Goal: Task Accomplishment & Management: Manage account settings

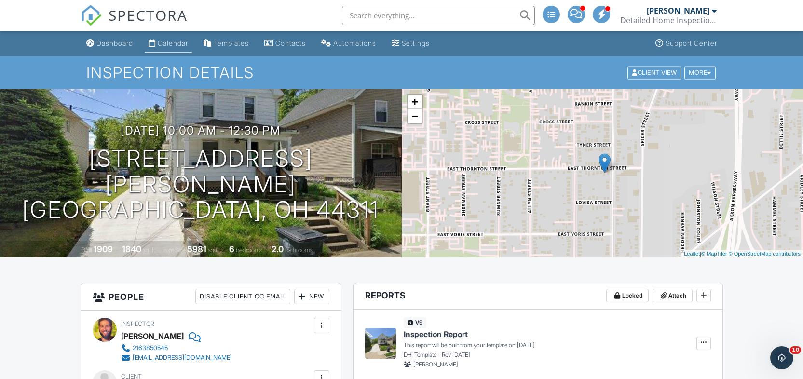
click at [175, 42] on div "Calendar" at bounding box center [173, 43] width 30 height 8
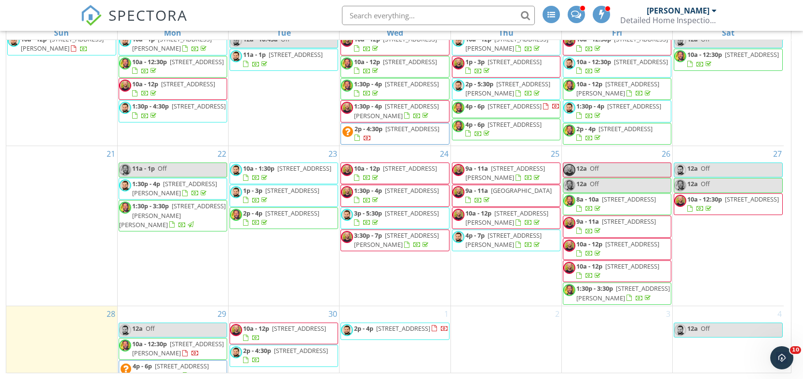
scroll to position [468, 0]
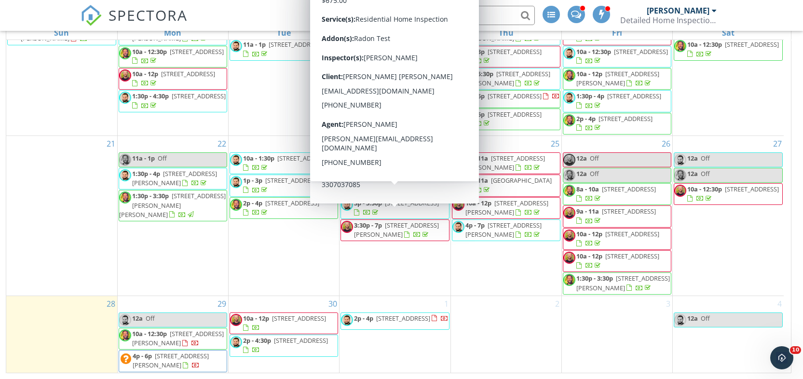
click at [385, 204] on span "29601 Lakeshore Blvd, Willowick 44095" at bounding box center [412, 203] width 54 height 9
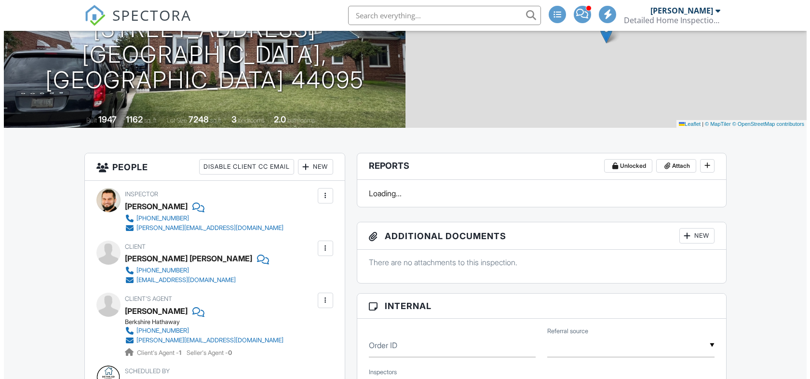
scroll to position [63, 0]
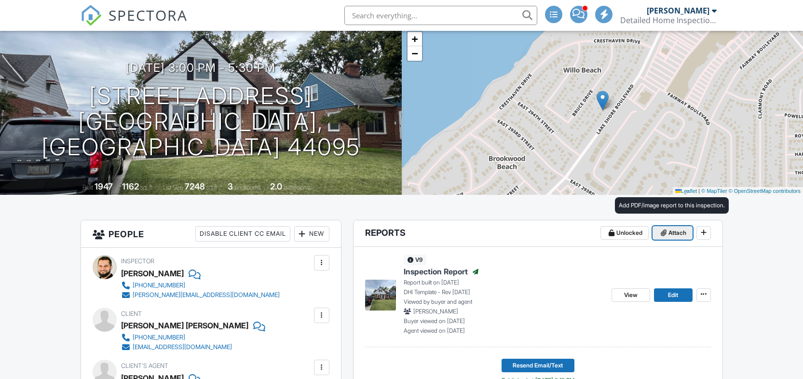
click at [670, 235] on span "Attach" at bounding box center [677, 233] width 18 height 10
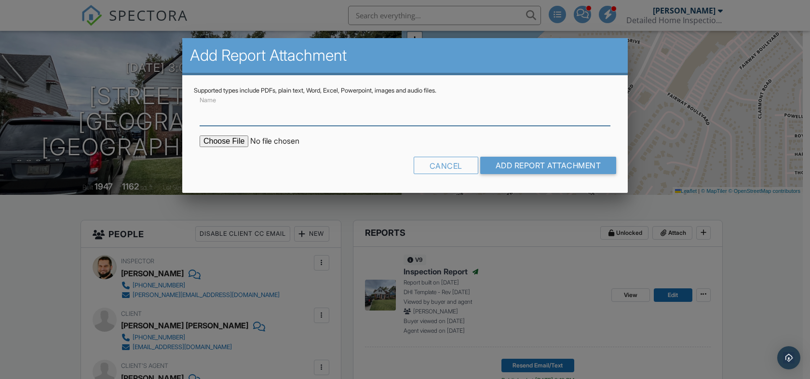
click at [340, 116] on input "Name" at bounding box center [405, 114] width 411 height 24
type input "Radon Info"
click at [223, 138] on input "file" at bounding box center [282, 142] width 164 height 12
type input "C:\fakepath\RadonInformation.pdf"
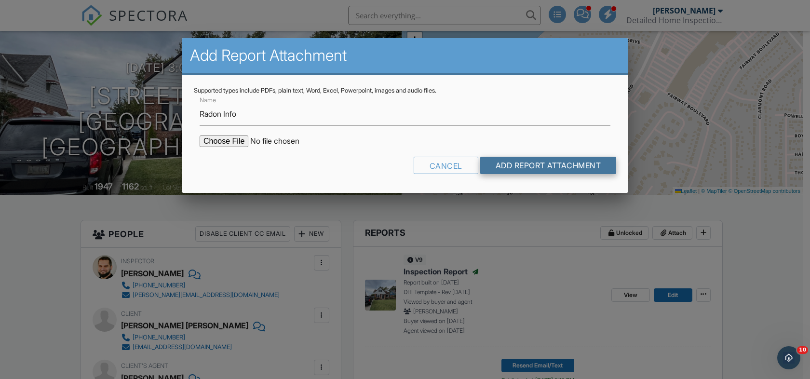
click at [512, 164] on input "Add Report Attachment" at bounding box center [548, 165] width 136 height 17
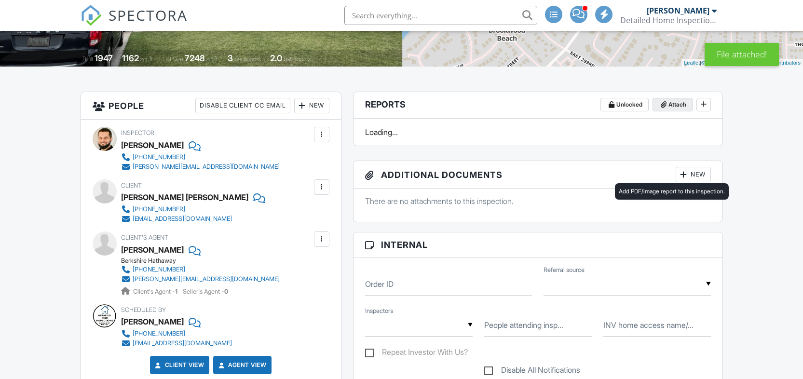
scroll to position [77, 0]
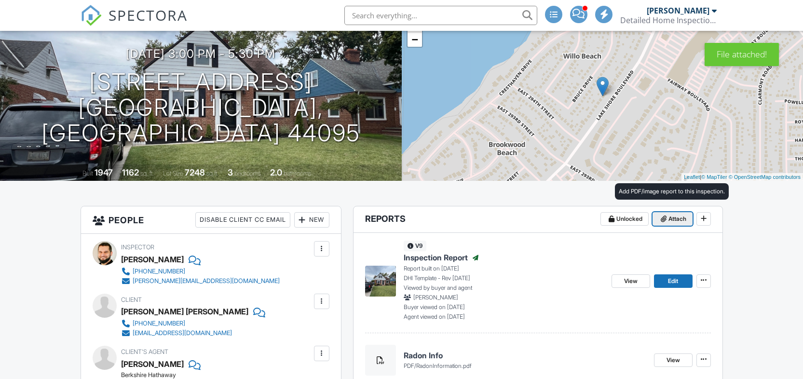
click at [670, 221] on span "Attach" at bounding box center [677, 219] width 18 height 10
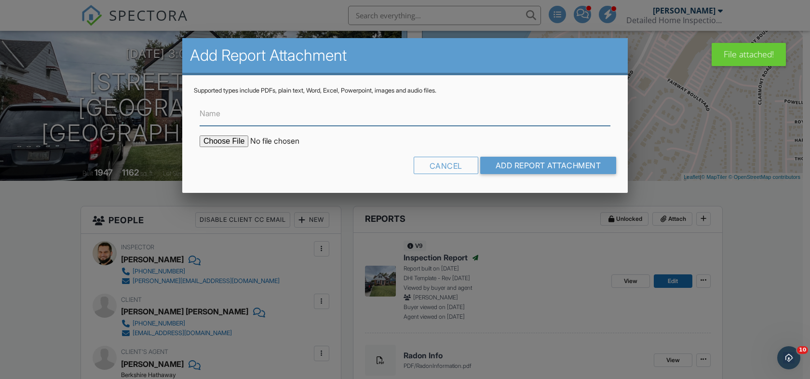
scroll to position [0, 0]
click at [432, 113] on input "Name" at bounding box center [405, 114] width 411 height 24
type input "Radon Test Report"
click at [231, 141] on input "file" at bounding box center [282, 142] width 164 height 12
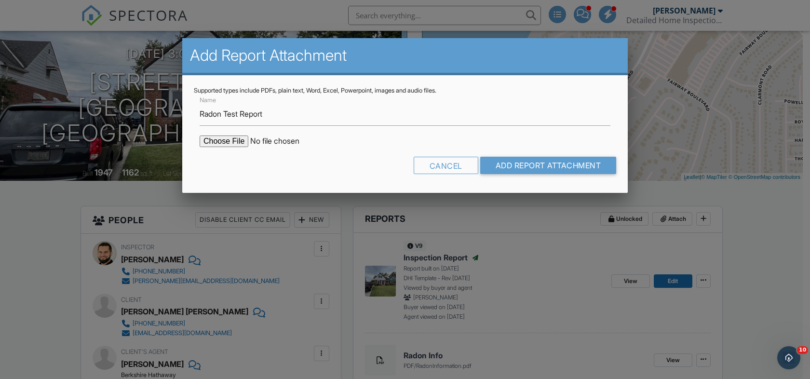
type input "C:\fakepath\29601_Lakeshore_Blvd.pdf"
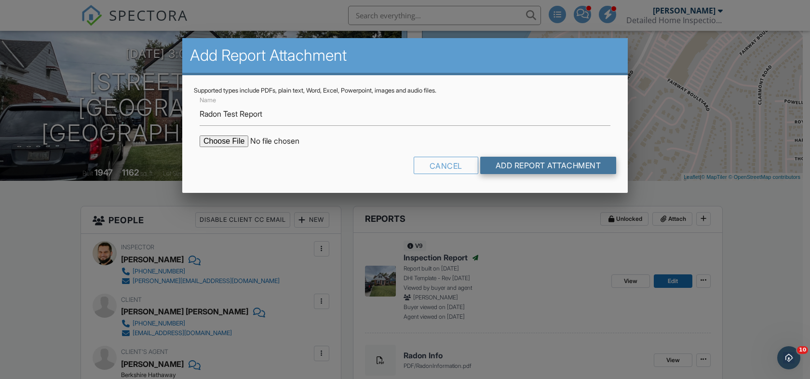
click at [516, 168] on input "Add Report Attachment" at bounding box center [548, 165] width 136 height 17
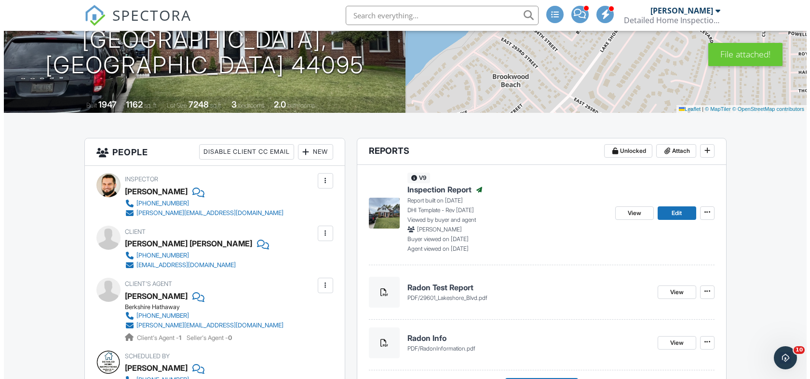
scroll to position [178, 0]
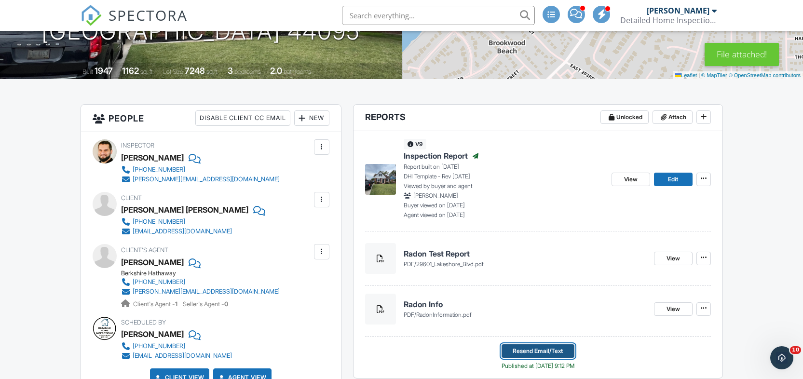
click at [553, 351] on span "Resend Email/Text" at bounding box center [538, 351] width 50 height 10
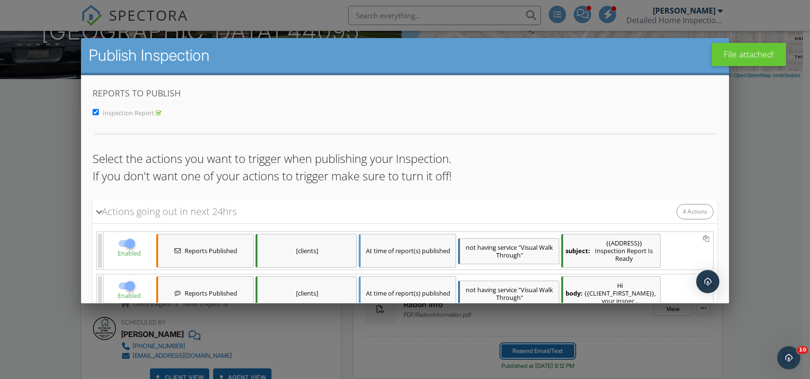
scroll to position [0, 0]
click at [303, 251] on div "[clients]" at bounding box center [306, 250] width 101 height 34
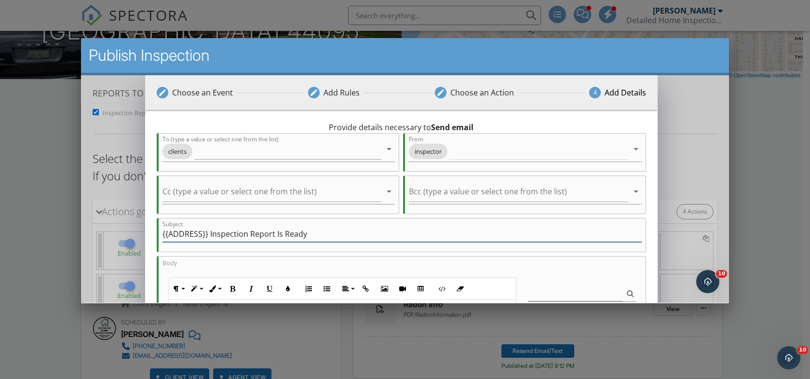
click at [233, 231] on input "{{ADDRESS}} Inspection Report Is Ready" at bounding box center [402, 234] width 479 height 16
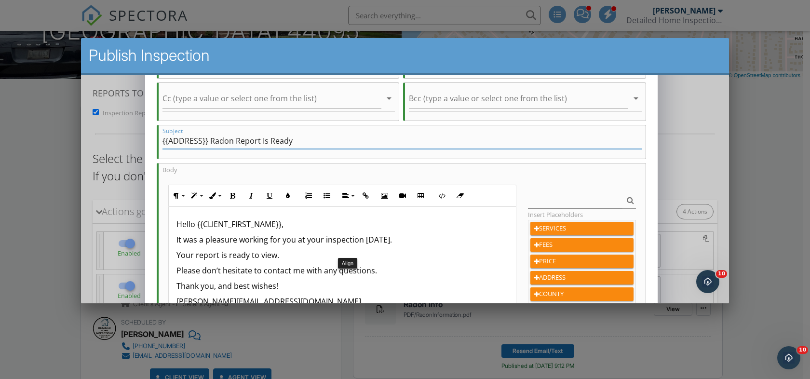
scroll to position [94, 0]
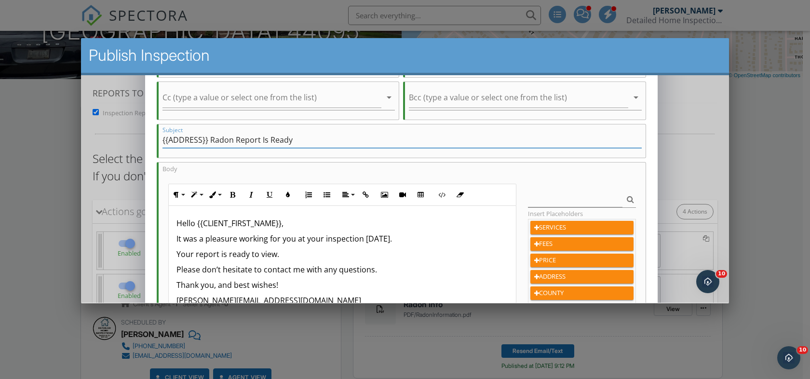
type input "{{ADDRESS}} Radon Report Is Ready"
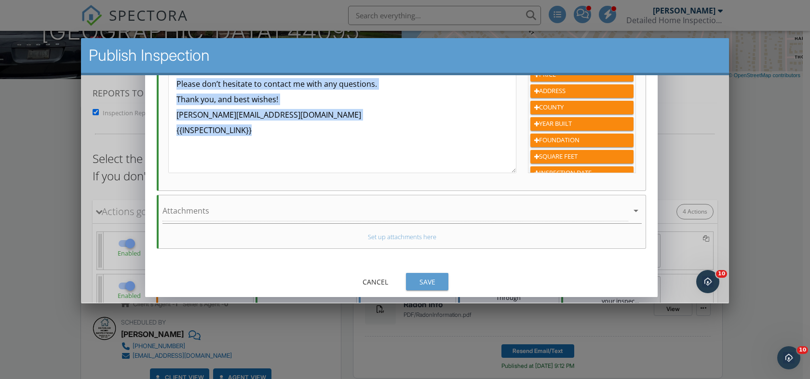
scroll to position [0, 0]
drag, startPoint x: 175, startPoint y: 235, endPoint x: 349, endPoint y: 118, distance: 210.3
click at [349, 118] on div "Hello {{CLIENT_FIRST_NAME}}, It was a pleasure working for you at your inspecti…" at bounding box center [342, 95] width 347 height 153
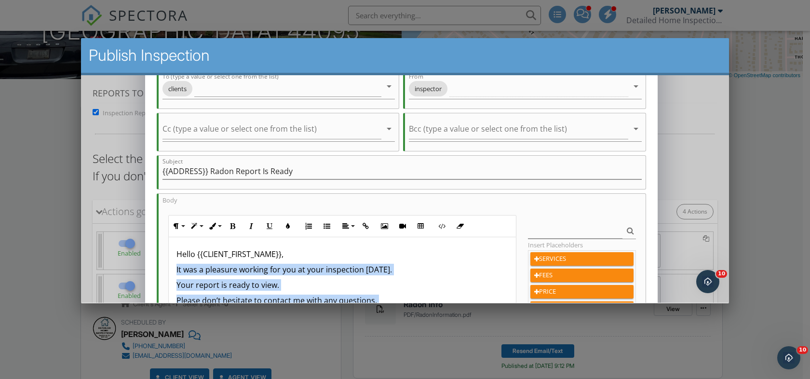
scroll to position [84, 0]
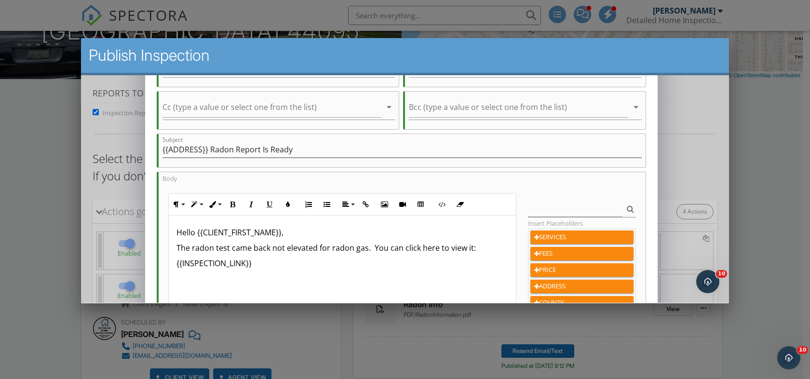
click at [381, 246] on p "The radon test came back not elevated for radon gas. You can click here to view…" at bounding box center [343, 248] width 332 height 12
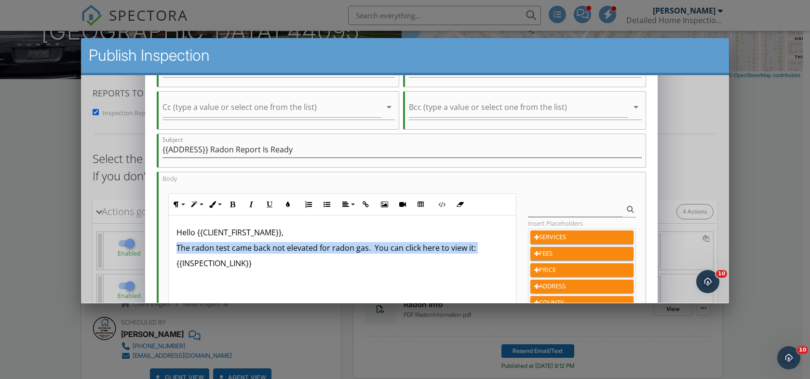
click at [381, 246] on p "The radon test came back not elevated for radon gas. You can click here to view…" at bounding box center [343, 248] width 332 height 12
copy p "The radon test came back not elevated for radon gas. You can click here to view…"
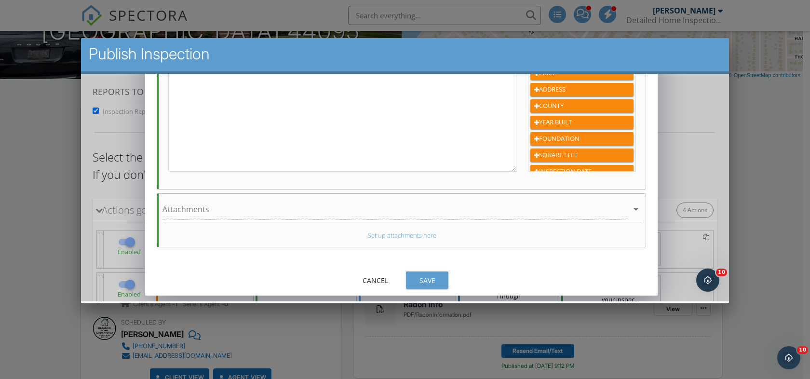
scroll to position [2, 0]
click at [430, 277] on div "Save" at bounding box center [427, 279] width 27 height 10
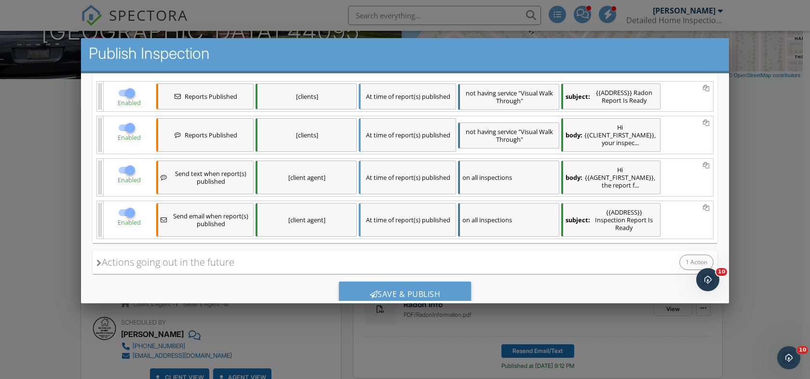
scroll to position [182, 0]
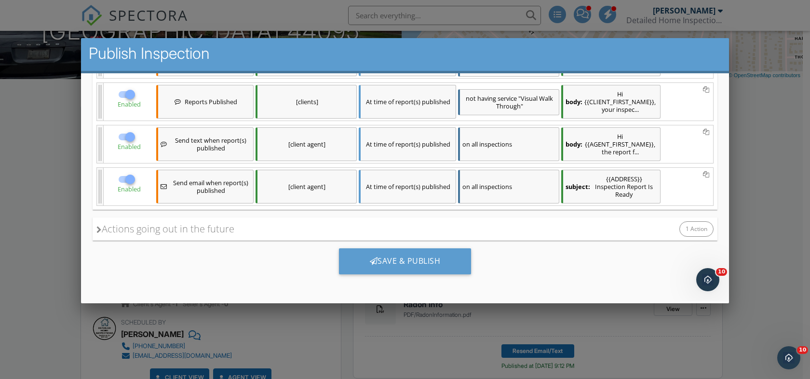
click at [305, 187] on div "[client agent]" at bounding box center [306, 186] width 101 height 34
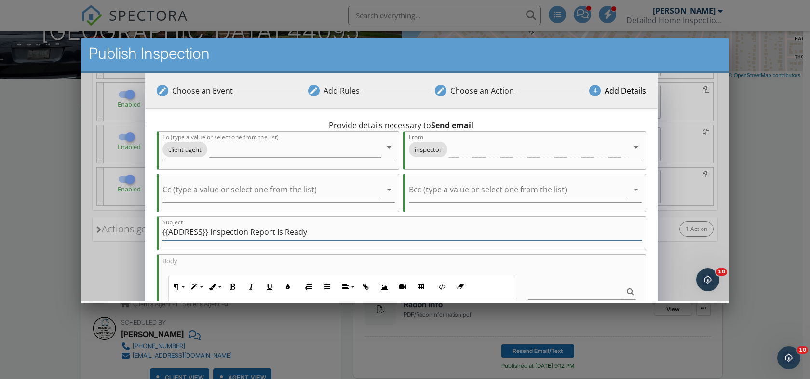
click at [245, 231] on input "{{ADDRESS}} Inspection Report Is Ready" at bounding box center [402, 232] width 479 height 16
click at [226, 231] on input "{{ADDRESS}} Inspection Report Is Ready" at bounding box center [402, 232] width 479 height 16
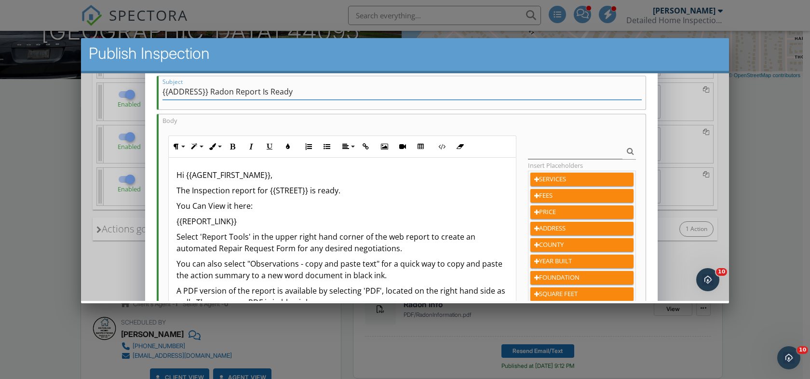
scroll to position [142, 0]
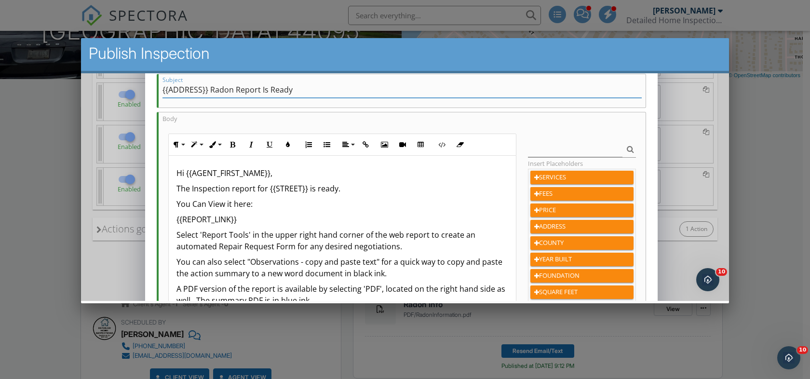
type input "{{ADDRESS}} Radon Report Is Ready"
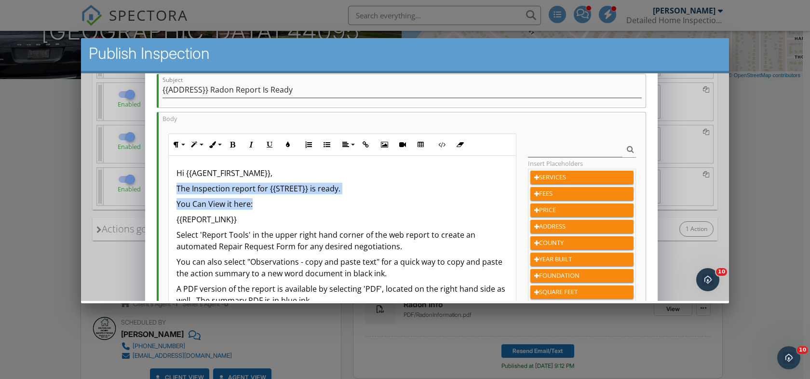
drag, startPoint x: 175, startPoint y: 186, endPoint x: 266, endPoint y: 200, distance: 92.2
click at [266, 200] on div "Hi {{AGENT_FIRST_NAME}}, The Inspection report for {{STREET}} is ready. You Can…" at bounding box center [342, 251] width 347 height 193
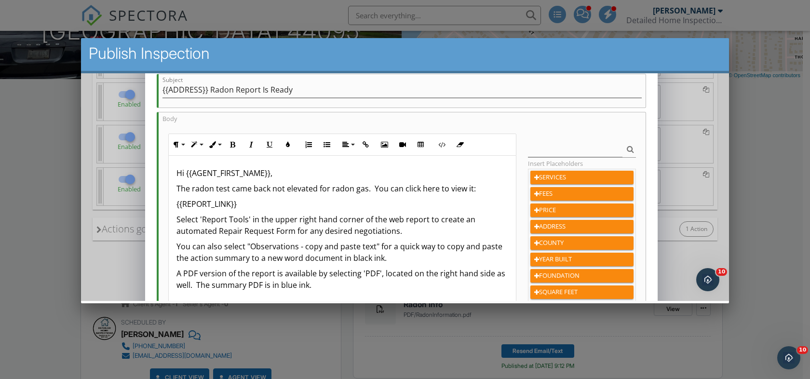
click at [178, 215] on p "Select 'Report Tools' in the upper right hand corner of the web report to creat…" at bounding box center [343, 224] width 332 height 23
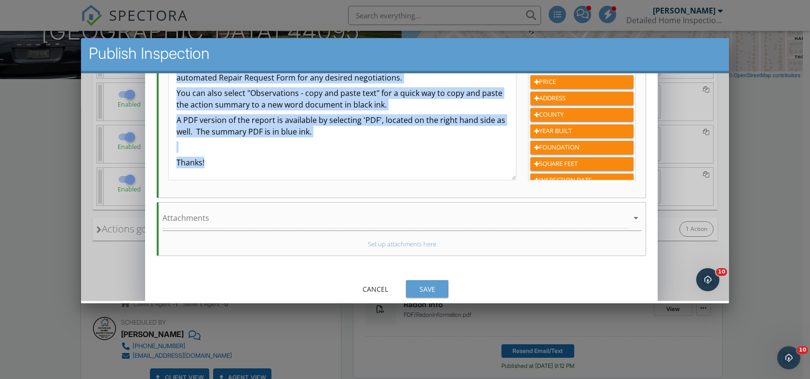
scroll to position [280, 0]
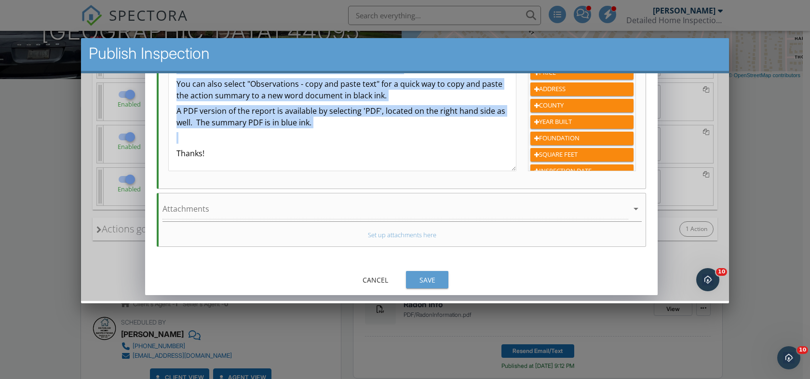
drag, startPoint x: 178, startPoint y: 215, endPoint x: 338, endPoint y: 142, distance: 175.5
click at [338, 142] on div "Hi {{AGENT_FIRST_NAME}}, The radon test came back not elevated for radon gas. Y…" at bounding box center [342, 81] width 347 height 177
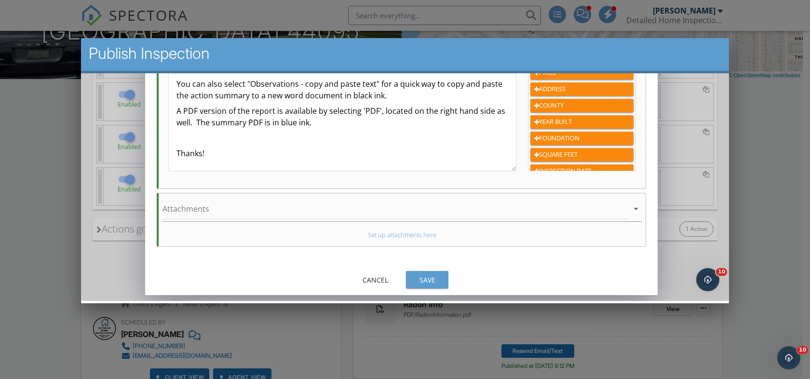
scroll to position [0, 0]
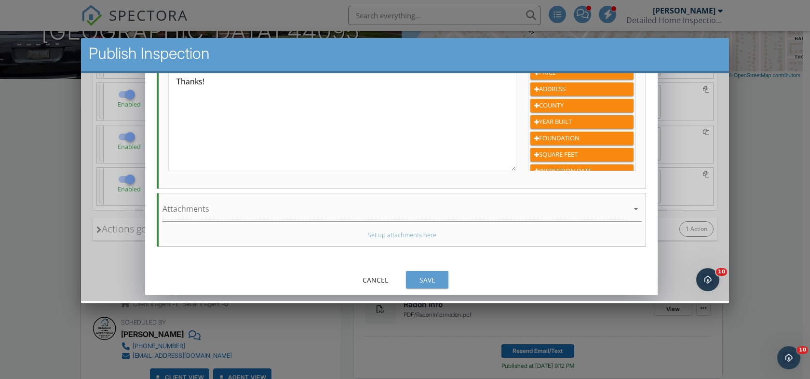
click at [438, 281] on div "Save" at bounding box center [427, 279] width 27 height 10
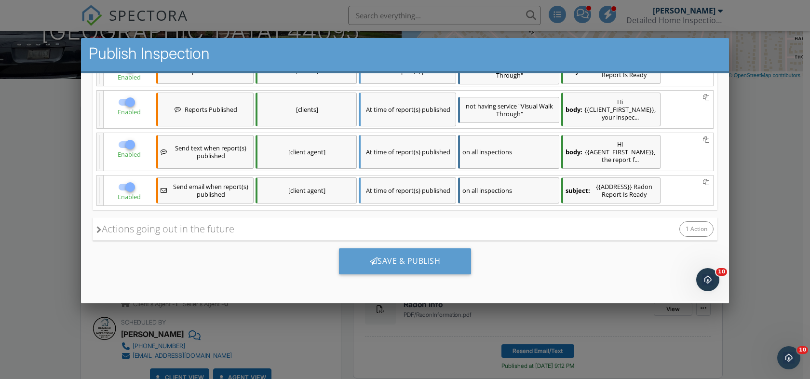
scroll to position [175, 0]
click at [405, 262] on div "Save & Publish" at bounding box center [405, 261] width 133 height 26
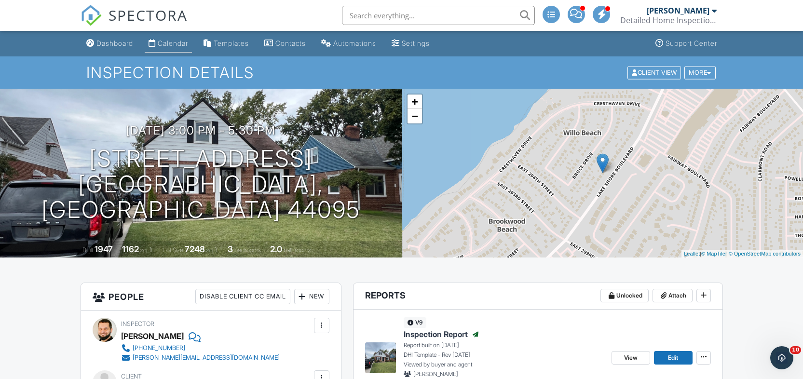
click at [172, 44] on div "Calendar" at bounding box center [173, 43] width 30 height 8
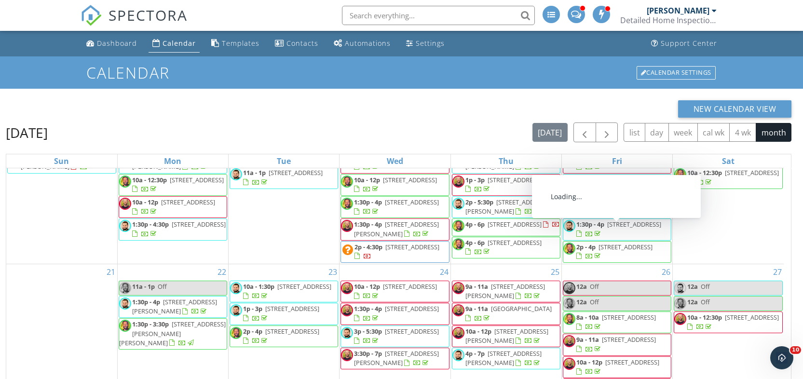
scroll to position [128, 0]
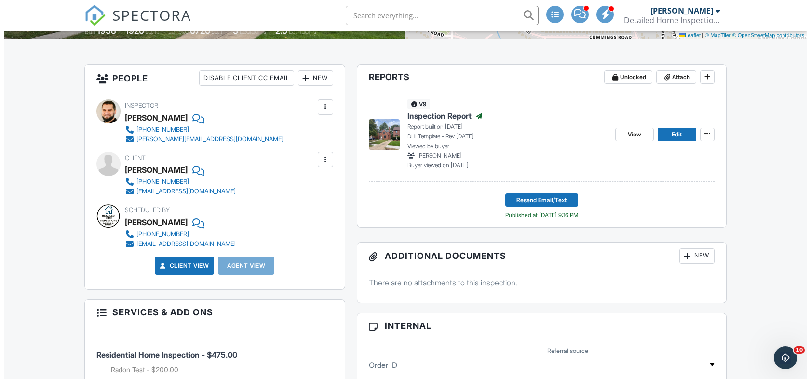
scroll to position [224, 0]
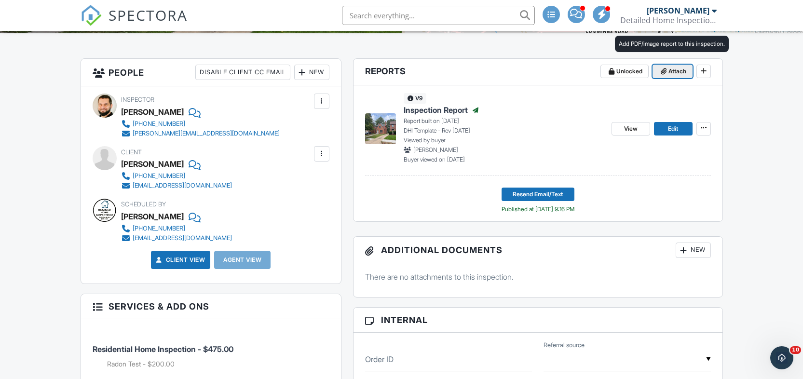
click at [676, 68] on span "Attach" at bounding box center [677, 72] width 18 height 10
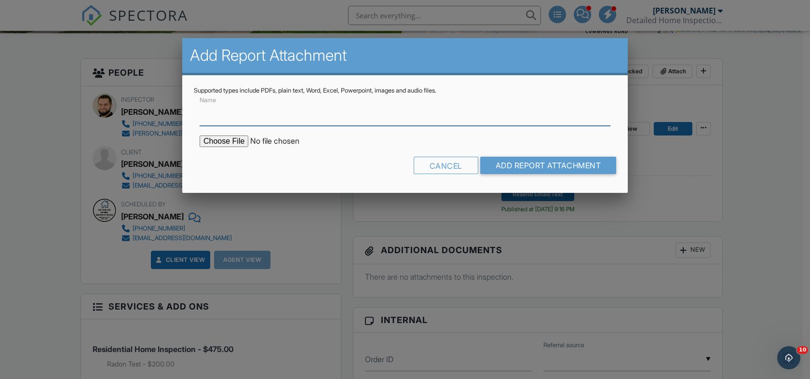
click at [404, 109] on input "Name" at bounding box center [405, 114] width 411 height 24
type input "Radon Info"
click at [221, 141] on input "file" at bounding box center [282, 142] width 164 height 12
type input "C:\fakepath\RadonInformation.pdf"
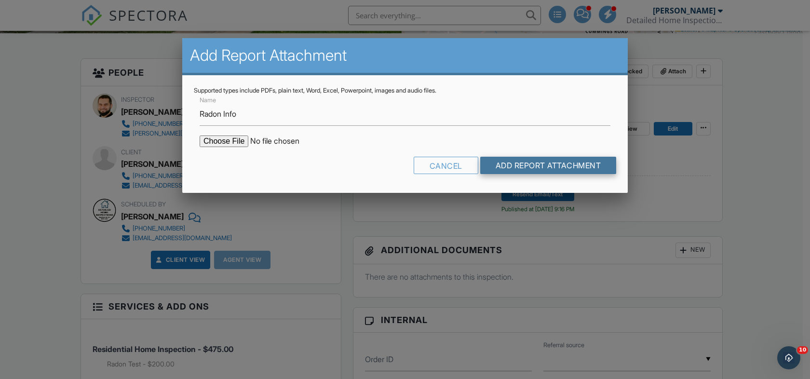
click at [532, 160] on input "Add Report Attachment" at bounding box center [548, 165] width 136 height 17
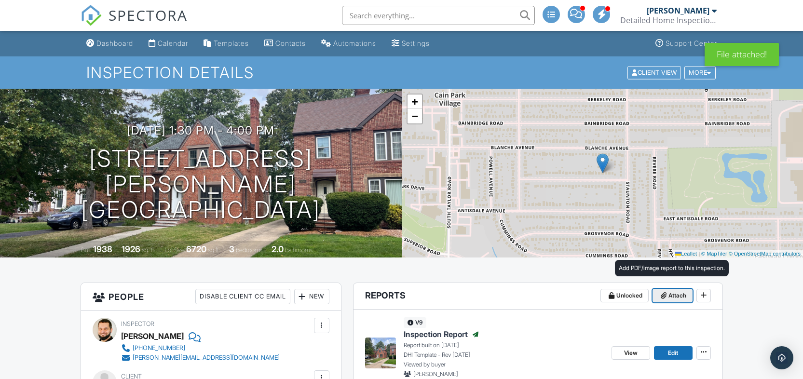
click at [667, 293] on span at bounding box center [664, 296] width 10 height 10
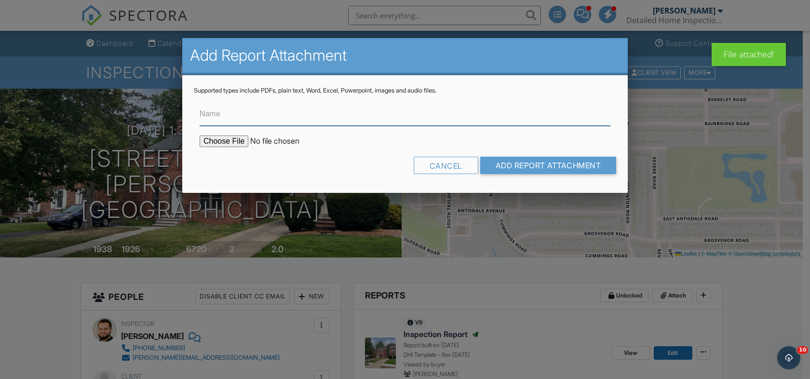
click at [232, 114] on input "Name" at bounding box center [405, 114] width 411 height 24
type input "Radon Test Report"
click at [224, 139] on input "file" at bounding box center [282, 142] width 164 height 12
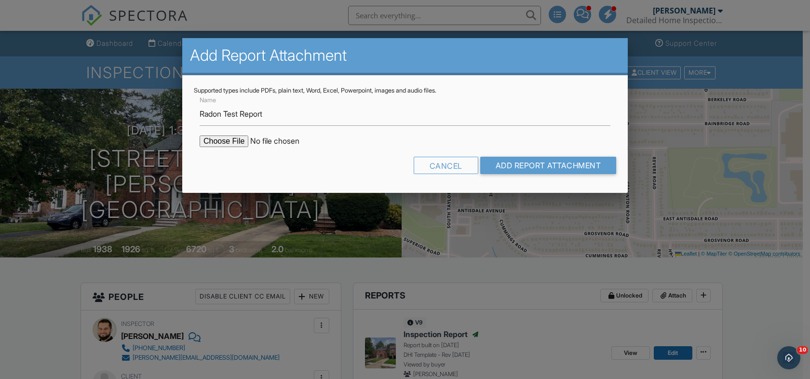
type input "C:\fakepath\3647_Harvey_Rd_Cleveland_Heights_.pdf"
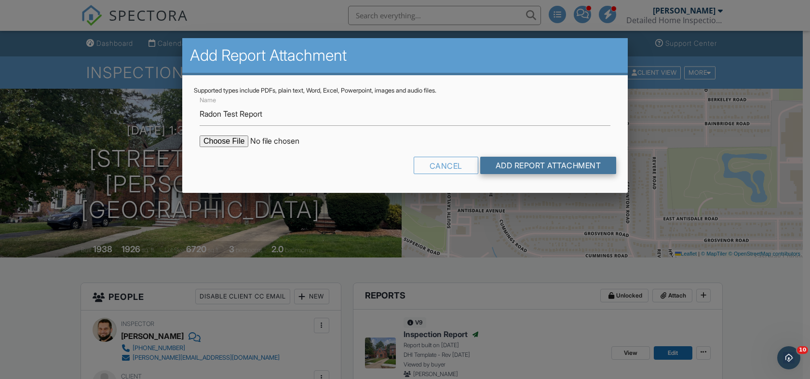
click at [536, 161] on input "Add Report Attachment" at bounding box center [548, 165] width 136 height 17
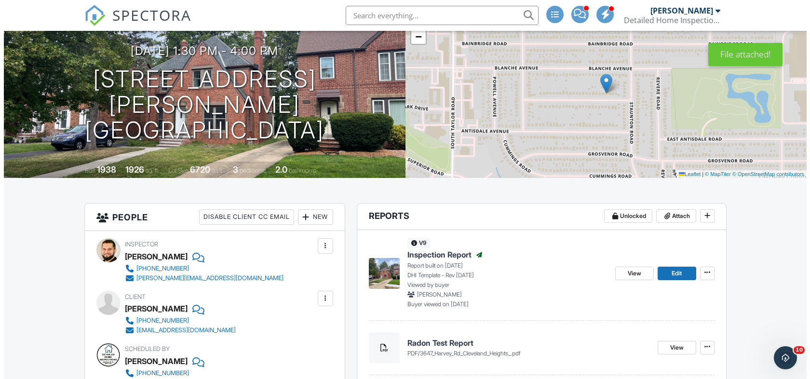
scroll to position [267, 0]
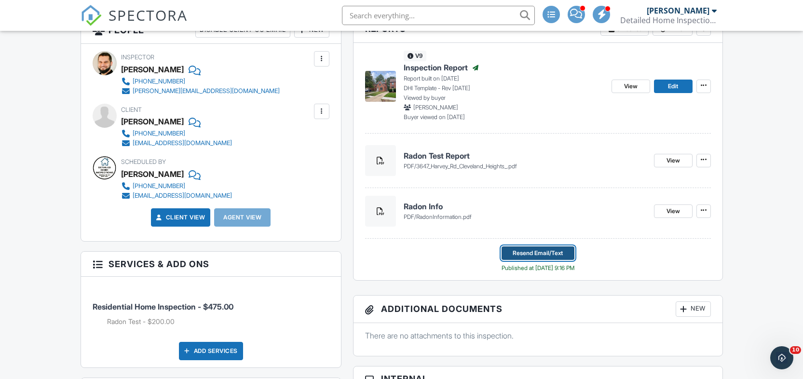
click at [540, 253] on span "Resend Email/Text" at bounding box center [538, 253] width 50 height 10
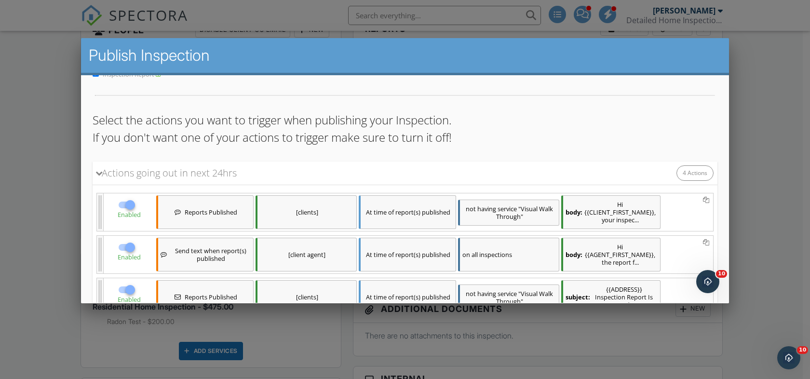
scroll to position [173, 0]
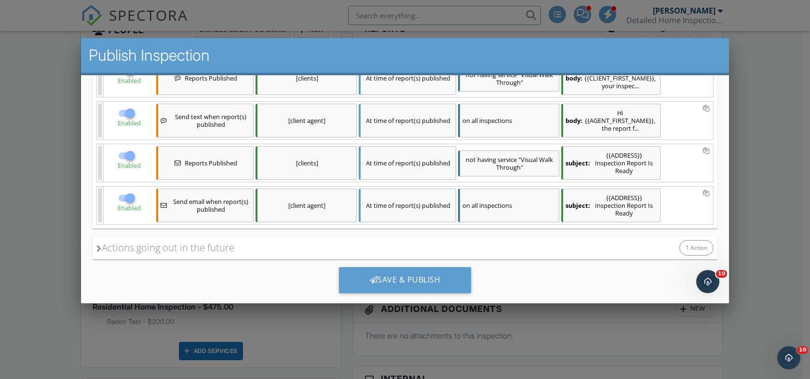
click at [313, 164] on div "[clients]" at bounding box center [306, 163] width 101 height 34
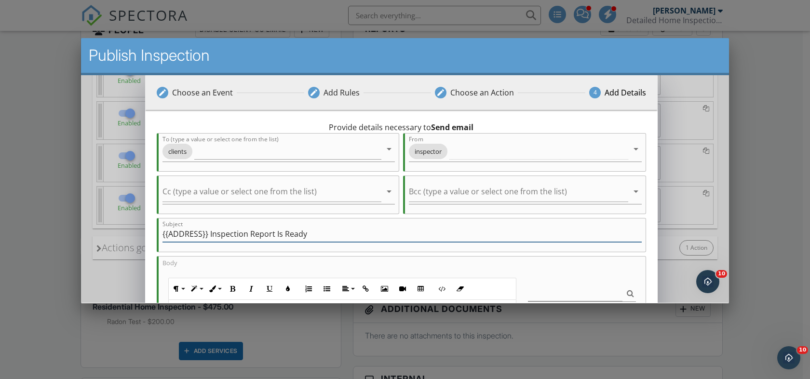
click at [231, 236] on input "{{ADDRESS}} Inspection Report Is Ready" at bounding box center [402, 234] width 479 height 16
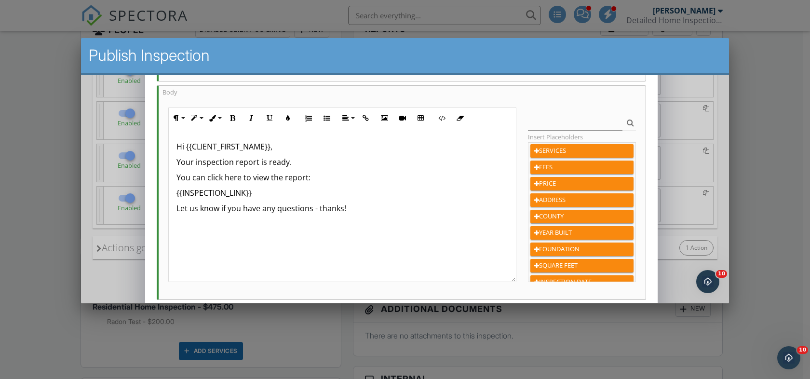
type input "{{ADDRESS}} Radon Report Is Ready"
click at [200, 162] on p "Your inspection report is ready." at bounding box center [343, 162] width 332 height 12
click at [294, 163] on p "Your radon report is ready." at bounding box center [343, 162] width 332 height 12
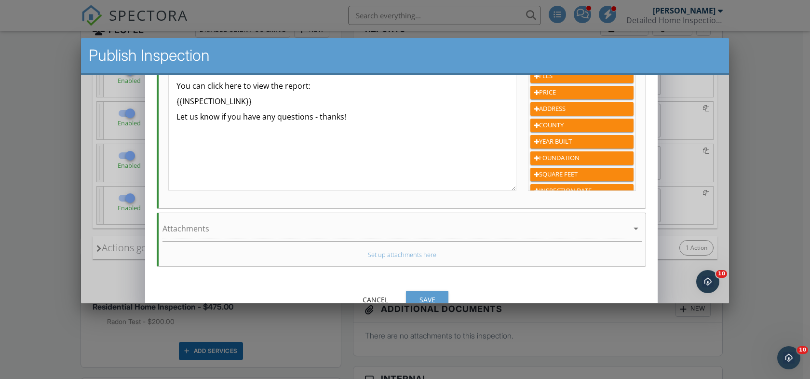
scroll to position [280, 0]
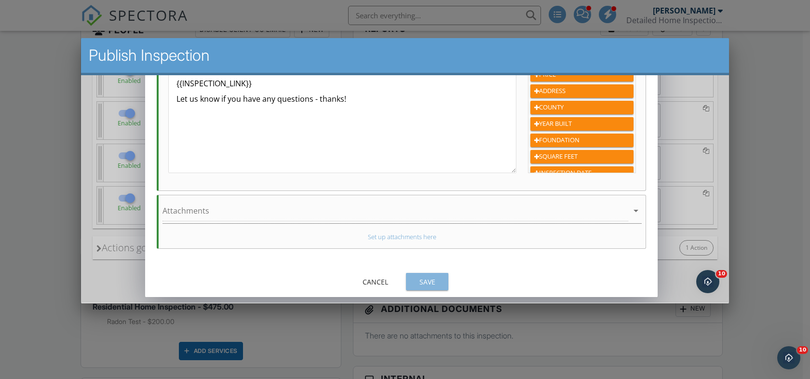
click at [421, 275] on button "Save" at bounding box center [427, 280] width 42 height 17
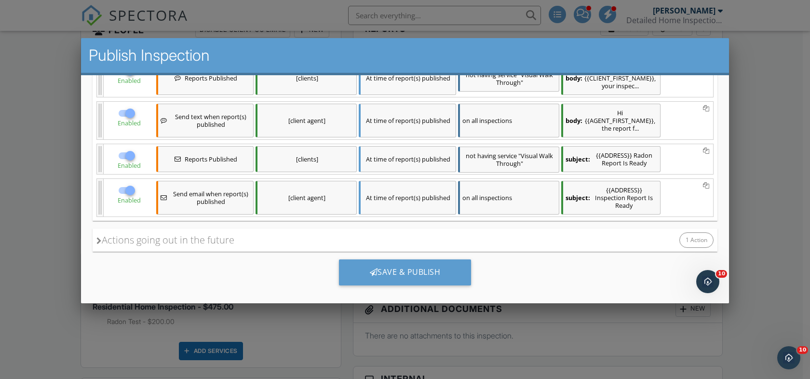
click at [421, 275] on div "Save & Publish" at bounding box center [405, 272] width 133 height 26
